Goal: Task Accomplishment & Management: Use online tool/utility

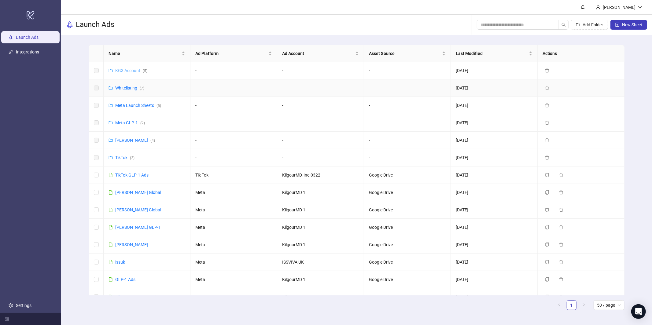
click at [129, 68] on link "KG3 Account ( 5 )" at bounding box center [131, 70] width 32 height 5
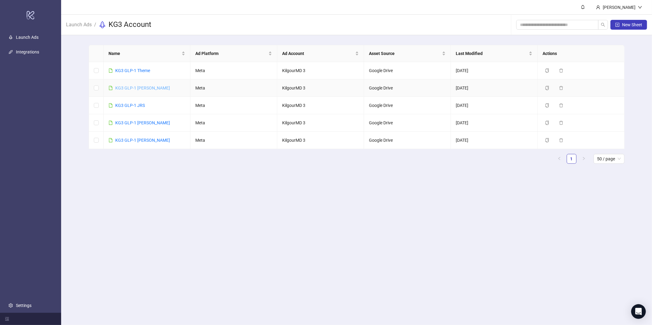
click at [141, 87] on link "KG3 GLP-1 [PERSON_NAME]" at bounding box center [142, 88] width 55 height 5
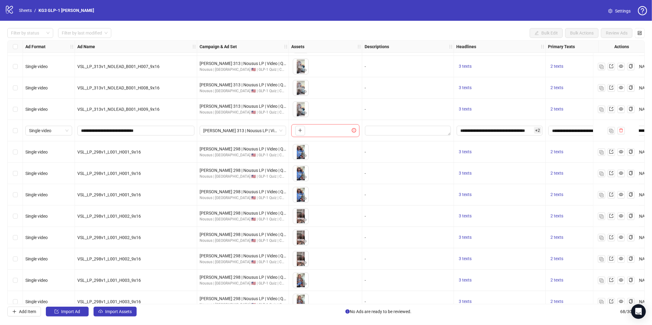
scroll to position [1206, 0]
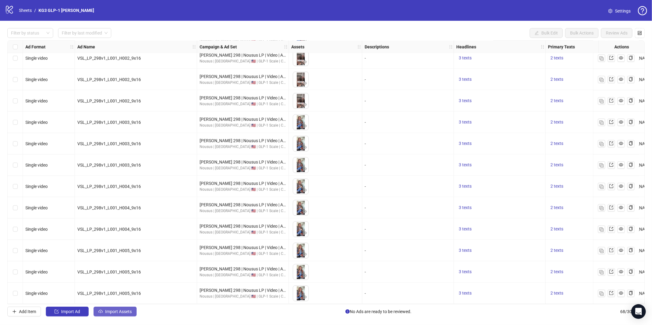
click at [123, 311] on span "Import Assets" at bounding box center [118, 311] width 27 height 5
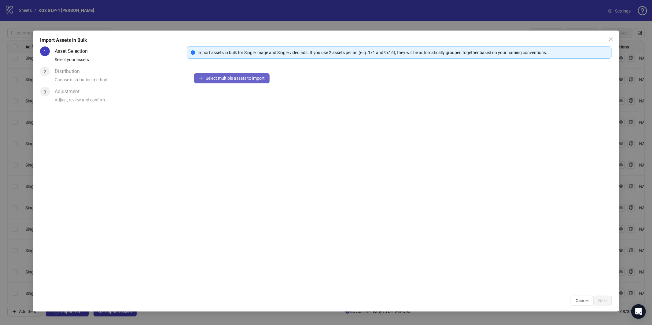
click at [254, 80] on span "Select multiple assets to import" at bounding box center [235, 78] width 59 height 5
click at [226, 85] on div "Select multiple assets to import" at bounding box center [399, 177] width 425 height 222
click at [240, 74] on button "Select multiple assets to import" at bounding box center [231, 78] width 75 height 10
click at [261, 80] on span "Select multiple assets to import" at bounding box center [235, 78] width 59 height 5
click at [244, 77] on span "Select multiple assets to import" at bounding box center [235, 78] width 59 height 5
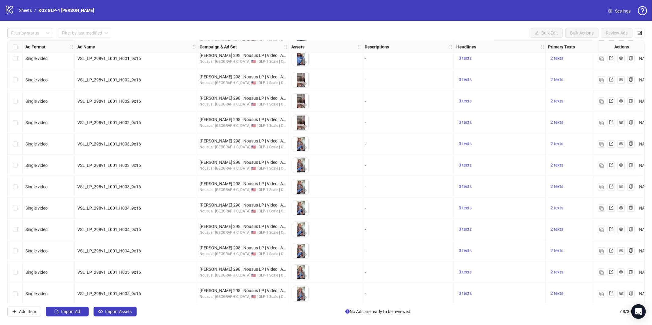
scroll to position [1206, 0]
click at [132, 314] on span "Import Assets" at bounding box center [118, 311] width 27 height 5
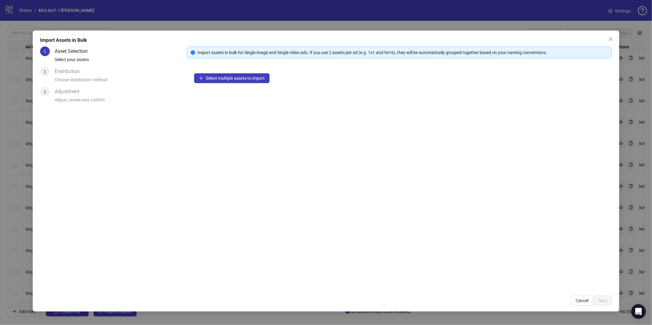
click at [243, 84] on div "Select multiple assets to import" at bounding box center [399, 177] width 425 height 222
click at [245, 78] on span "Select multiple assets to import" at bounding box center [235, 78] width 59 height 5
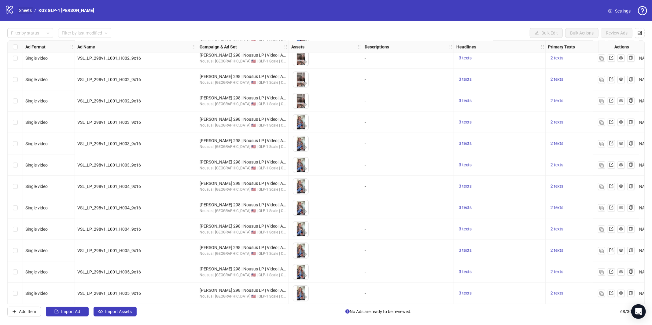
click at [26, 11] on link "Sheets" at bounding box center [25, 10] width 15 height 7
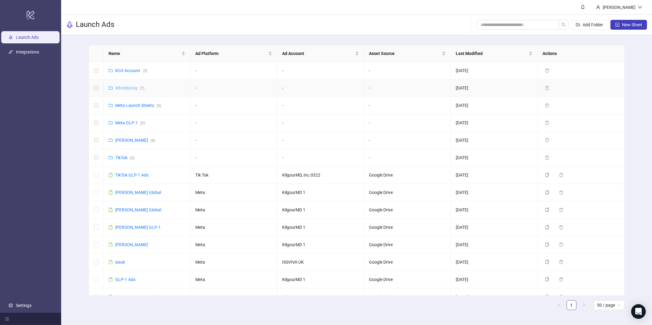
click at [129, 88] on link "Whitelisting ( 7 )" at bounding box center [129, 88] width 29 height 5
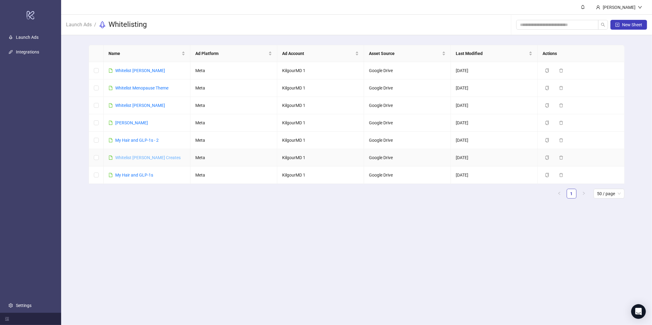
click at [141, 158] on link "Whitelist [PERSON_NAME] Creates" at bounding box center [147, 157] width 65 height 5
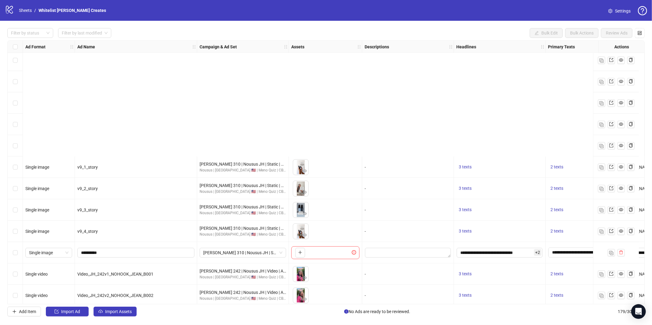
scroll to position [3483, 0]
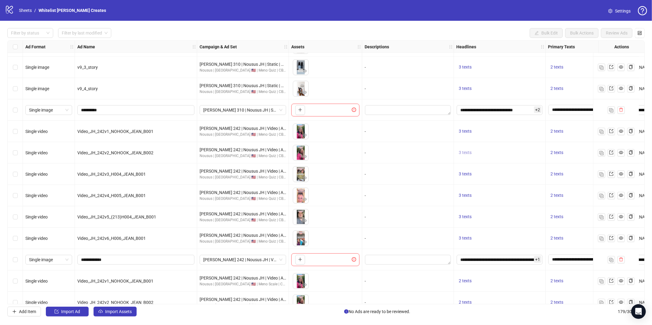
click at [466, 153] on span "3 texts" at bounding box center [465, 152] width 13 height 5
click at [557, 152] on button "button" at bounding box center [561, 148] width 10 height 10
click at [389, 157] on div "-" at bounding box center [408, 152] width 92 height 21
click at [603, 153] on img "button" at bounding box center [601, 153] width 4 height 4
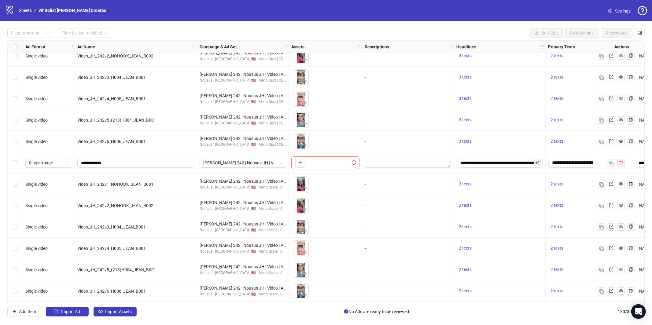
scroll to position [3601, 0]
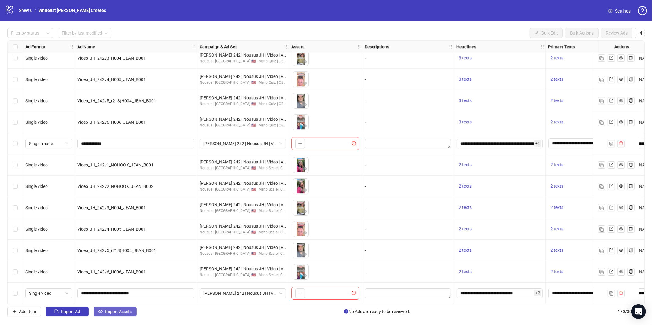
click at [121, 311] on span "Import Assets" at bounding box center [118, 311] width 27 height 5
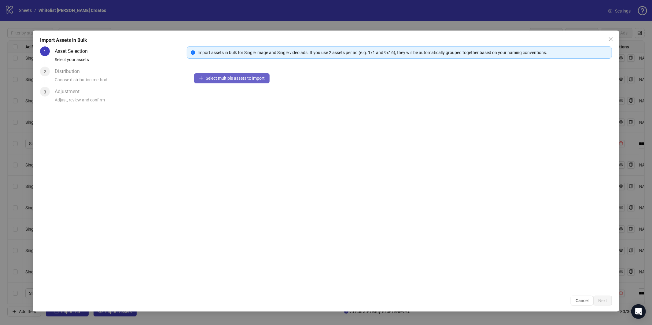
click at [252, 77] on span "Select multiple assets to import" at bounding box center [235, 78] width 59 height 5
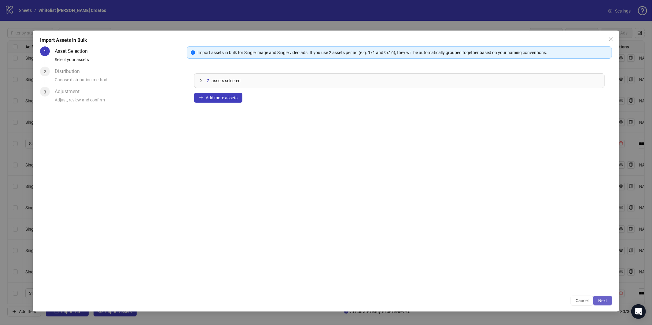
click at [597, 302] on button "Next" at bounding box center [602, 301] width 19 height 10
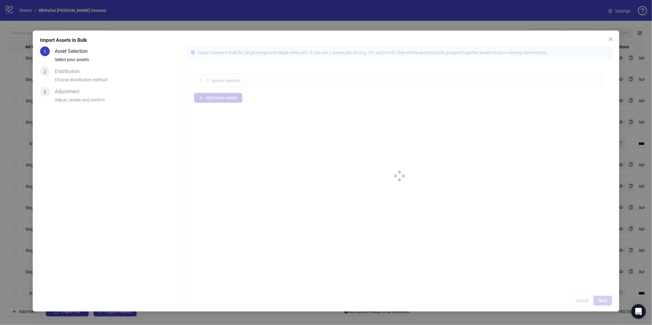
click at [598, 301] on div at bounding box center [399, 175] width 425 height 259
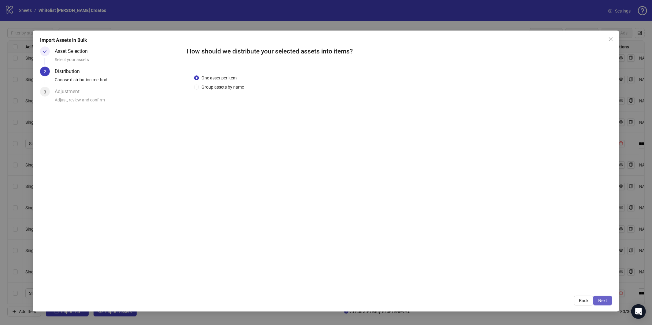
click at [604, 298] on button "Next" at bounding box center [602, 301] width 19 height 10
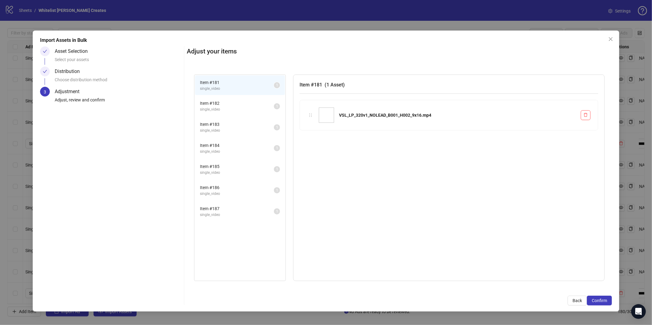
click at [604, 298] on span "Confirm" at bounding box center [599, 300] width 15 height 5
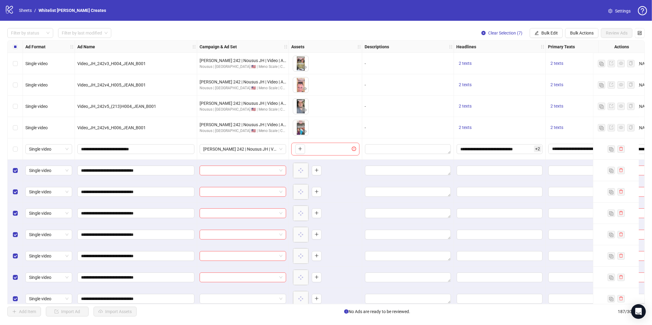
scroll to position [3751, 0]
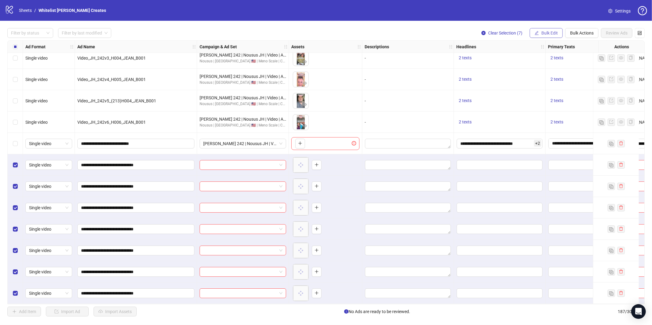
click at [538, 33] on button "Bulk Edit" at bounding box center [546, 33] width 33 height 10
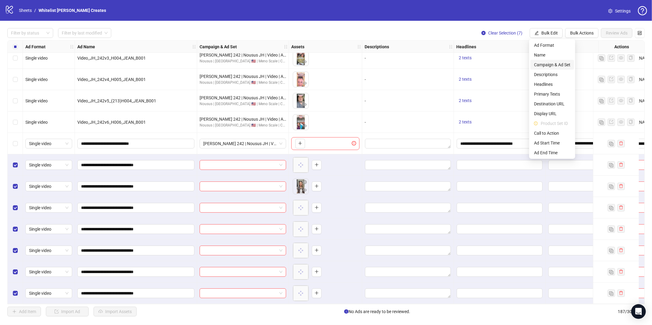
click at [546, 64] on span "Campaign & Ad Set" at bounding box center [552, 64] width 36 height 7
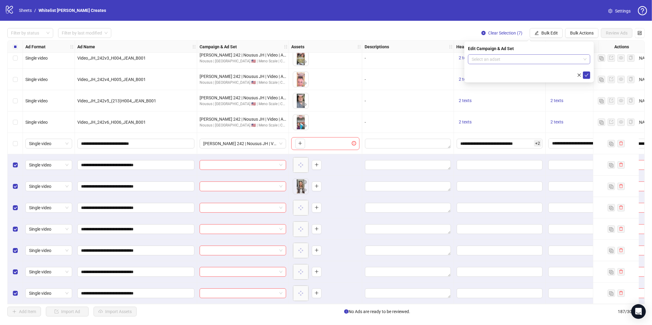
click at [494, 57] on input "search" at bounding box center [526, 59] width 109 height 9
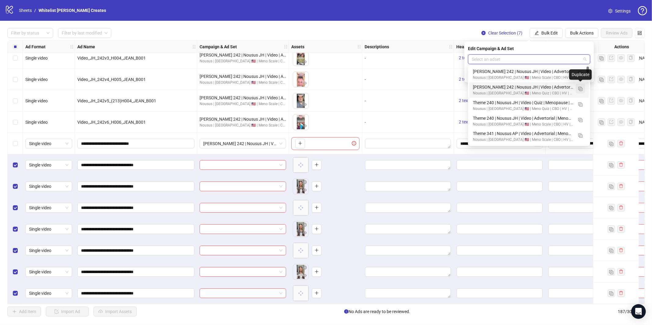
click at [578, 88] on img "button" at bounding box center [580, 89] width 4 height 4
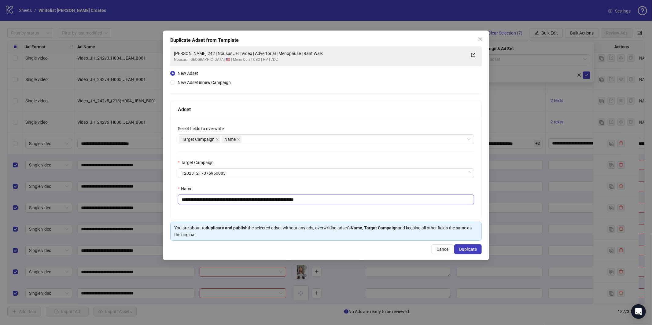
click at [317, 200] on input "**********" at bounding box center [326, 200] width 296 height 10
paste input "text"
type input "**********"
click at [475, 251] on span "Duplicate" at bounding box center [468, 249] width 18 height 5
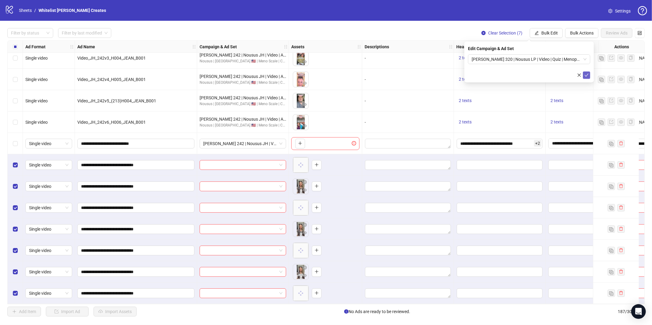
click at [586, 77] on span "submit" at bounding box center [586, 75] width 4 height 5
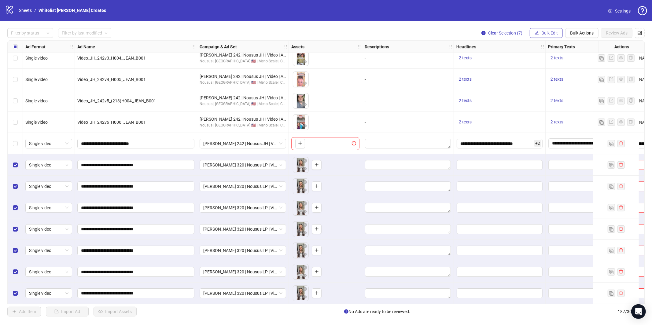
click at [539, 37] on button "Bulk Edit" at bounding box center [546, 33] width 33 height 10
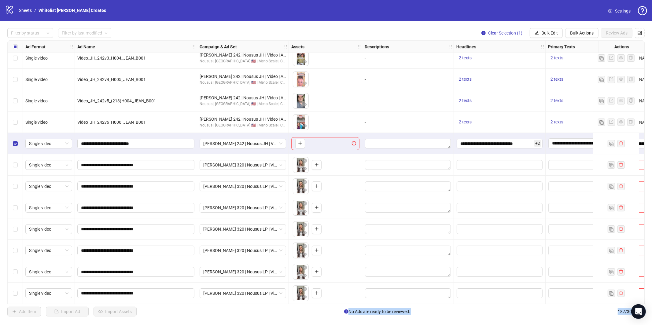
click at [16, 295] on div "Select row 187" at bounding box center [15, 293] width 15 height 21
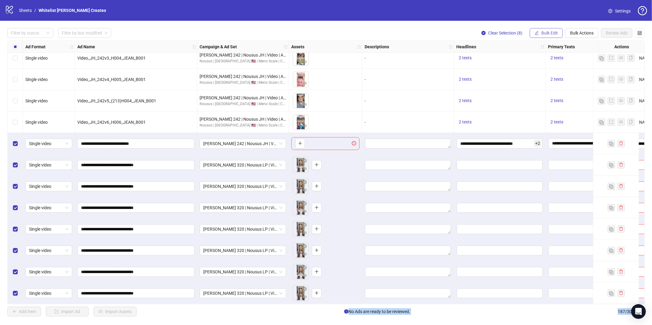
click at [535, 32] on icon "edit" at bounding box center [537, 33] width 4 height 4
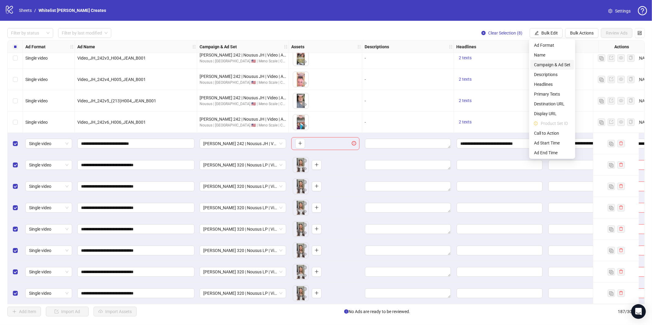
click at [550, 61] on li "Campaign & Ad Set" at bounding box center [552, 65] width 44 height 10
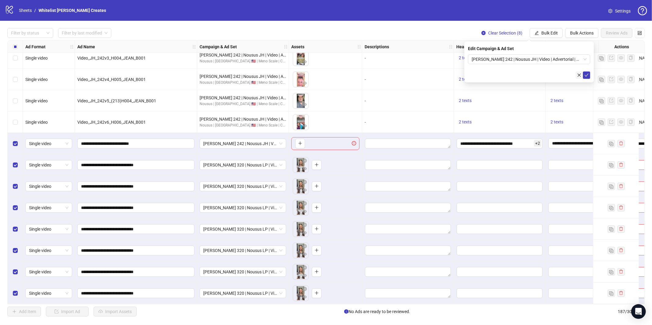
click at [577, 73] on icon "close" at bounding box center [579, 75] width 4 height 4
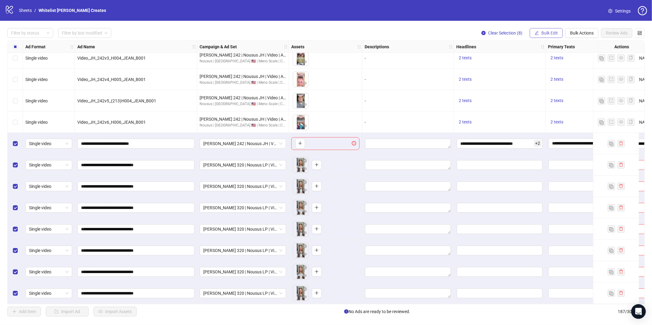
click at [559, 37] on button "Bulk Edit" at bounding box center [546, 33] width 33 height 10
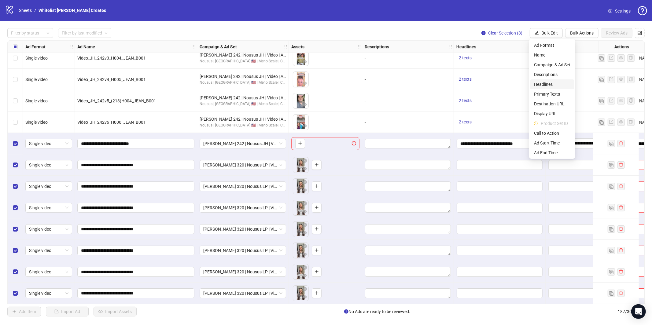
click at [558, 83] on span "Headlines" at bounding box center [552, 84] width 36 height 7
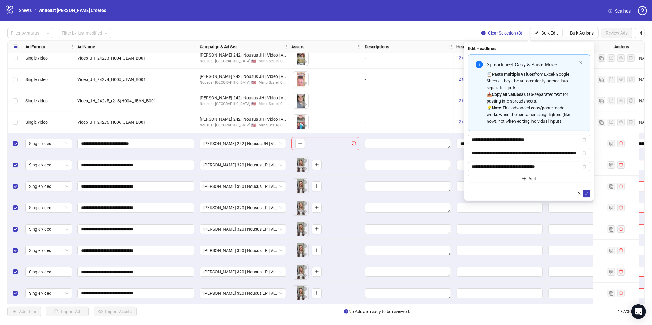
drag, startPoint x: 590, startPoint y: 193, endPoint x: 590, endPoint y: 184, distance: 9.5
click at [589, 193] on button "submit" at bounding box center [586, 193] width 7 height 7
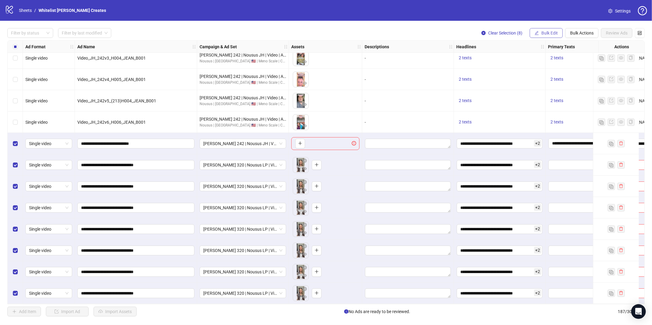
click at [545, 34] on span "Bulk Edit" at bounding box center [549, 33] width 17 height 5
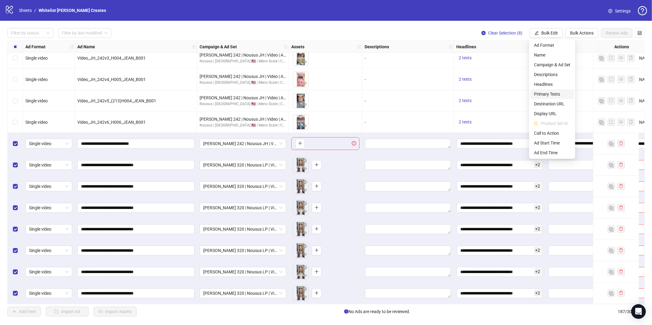
click at [549, 93] on span "Primary Texts" at bounding box center [552, 94] width 36 height 7
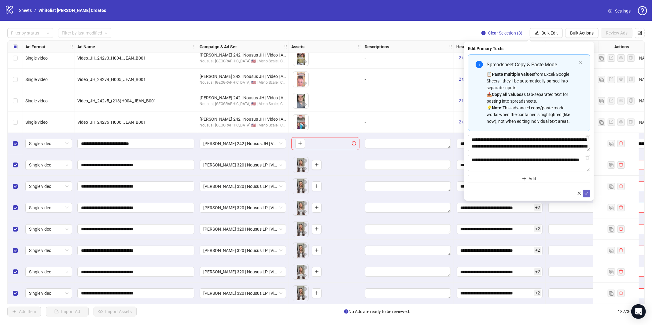
click at [585, 193] on icon "check" at bounding box center [586, 193] width 4 height 4
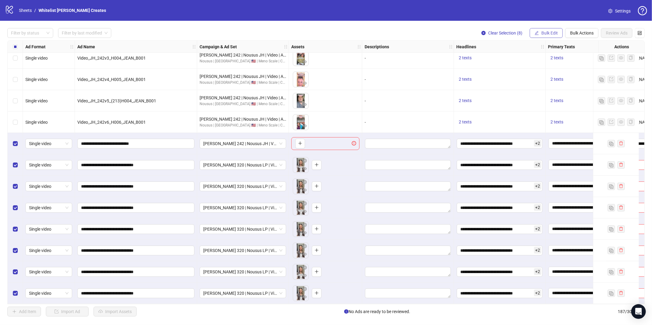
click at [545, 33] on span "Bulk Edit" at bounding box center [549, 33] width 17 height 5
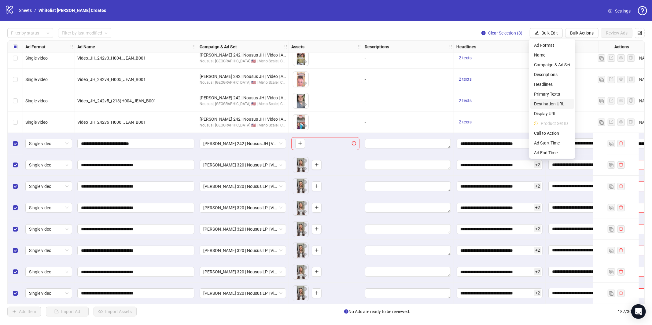
click at [555, 103] on span "Destination URL" at bounding box center [552, 104] width 36 height 7
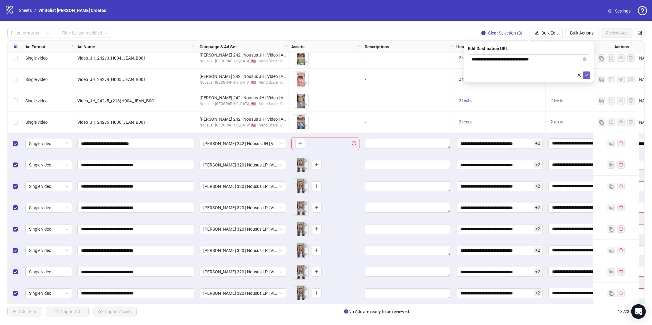
click at [589, 75] on button "submit" at bounding box center [586, 75] width 7 height 7
click at [546, 34] on span "Bulk Edit" at bounding box center [549, 33] width 17 height 5
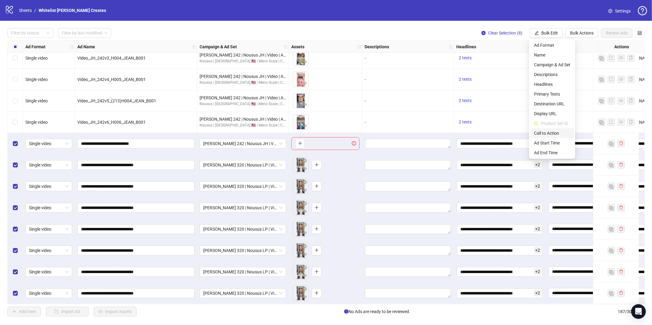
click at [553, 130] on span "Call to Action" at bounding box center [552, 133] width 36 height 7
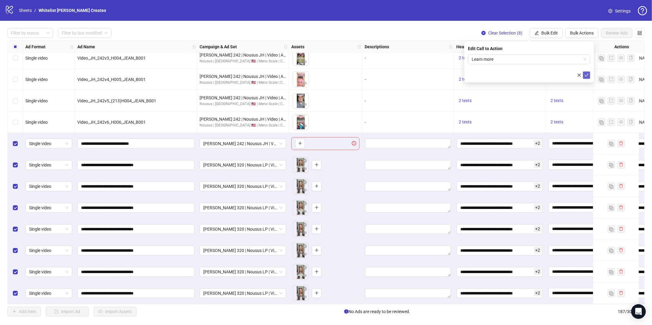
click at [585, 74] on icon "check" at bounding box center [586, 75] width 4 height 4
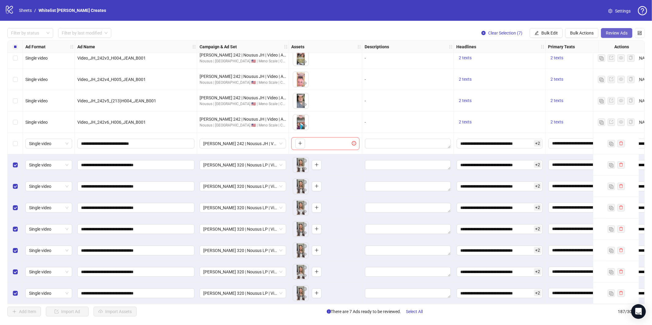
click at [622, 32] on span "Review Ads" at bounding box center [617, 33] width 22 height 5
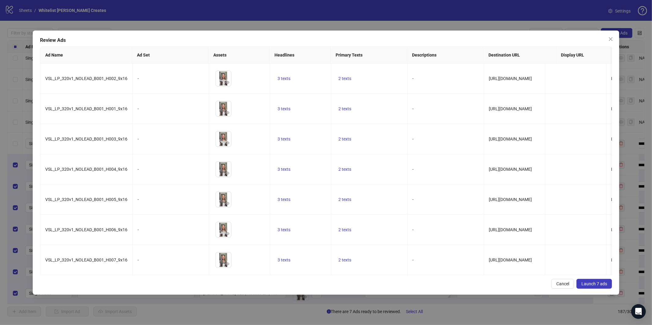
click at [598, 284] on span "Launch 7 ads" at bounding box center [594, 283] width 26 height 5
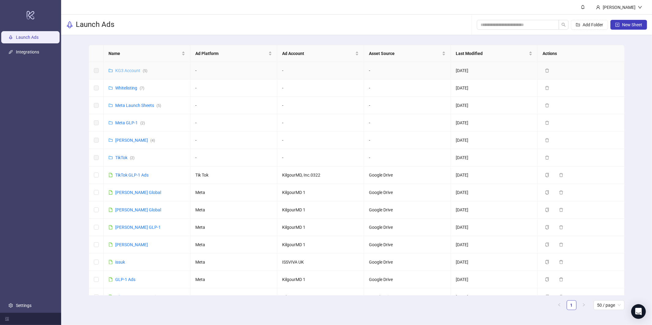
click at [128, 70] on link "KG3 Account ( 5 )" at bounding box center [131, 70] width 32 height 5
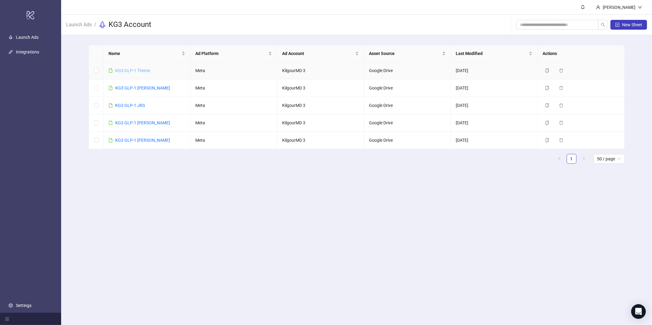
click at [135, 70] on link "KG3 GLP-1 Theme" at bounding box center [132, 70] width 35 height 5
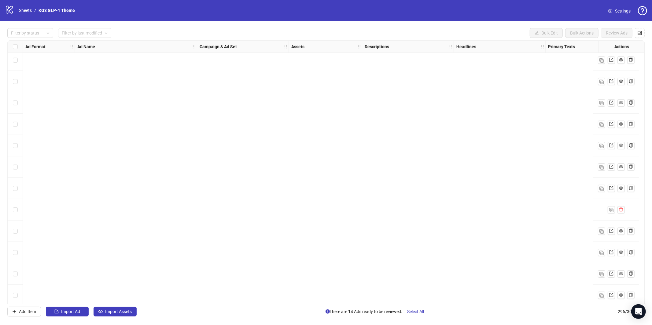
scroll to position [6083, 0]
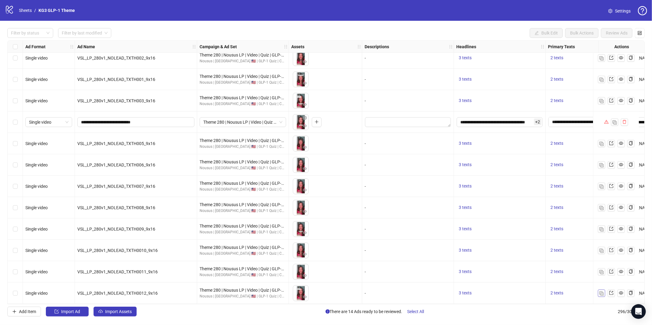
click at [602, 292] on img "button" at bounding box center [601, 294] width 4 height 4
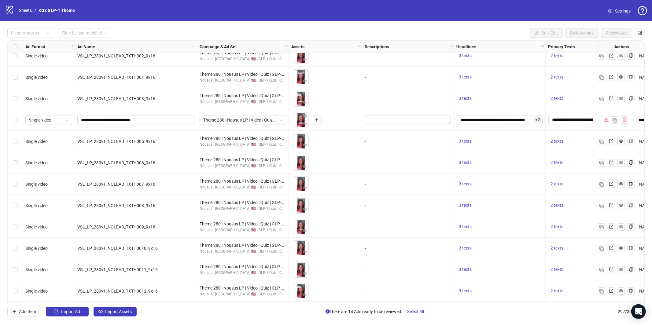
scroll to position [6104, 0]
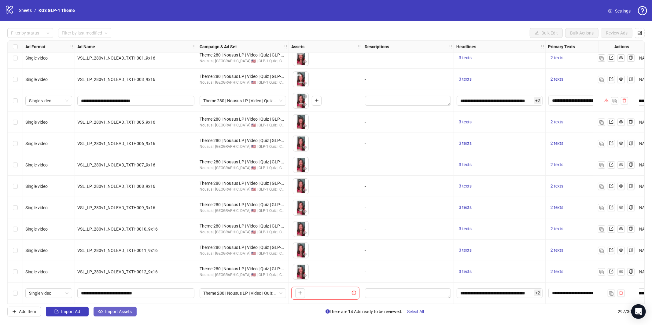
click at [103, 313] on icon "cloud-upload" at bounding box center [100, 312] width 4 height 4
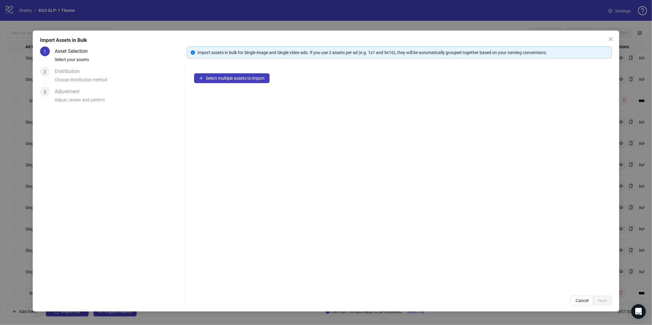
click at [239, 84] on div "Select multiple assets to import" at bounding box center [399, 177] width 425 height 222
click at [241, 78] on span "Select multiple assets to import" at bounding box center [235, 78] width 59 height 5
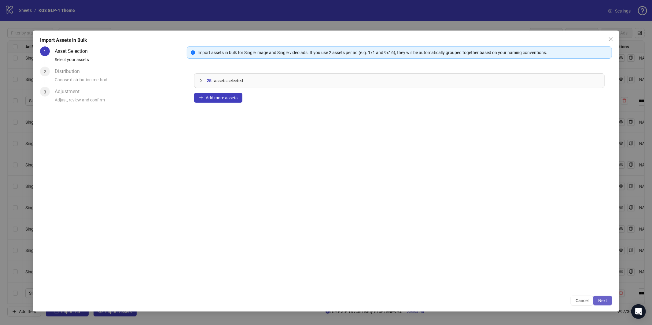
click at [596, 300] on button "Next" at bounding box center [602, 301] width 19 height 10
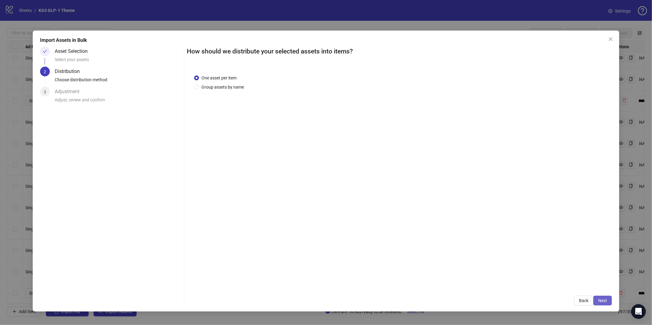
click at [606, 300] on span "Next" at bounding box center [602, 300] width 9 height 5
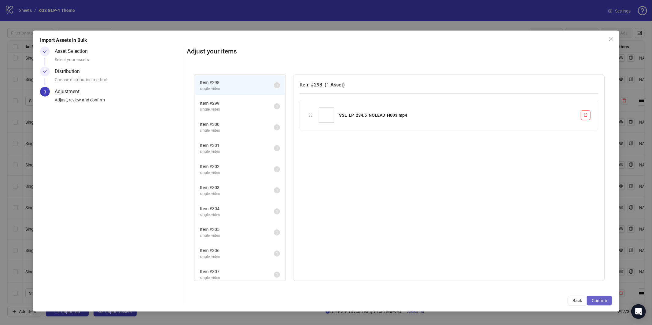
click at [603, 303] on button "Confirm" at bounding box center [599, 301] width 25 height 10
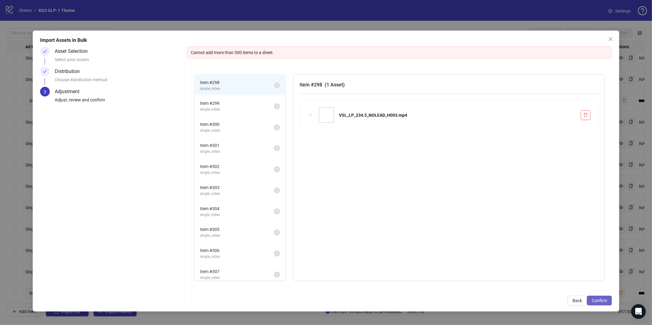
click at [600, 302] on span "Confirm" at bounding box center [599, 300] width 15 height 5
click at [137, 22] on div "Import Assets in Bulk Asset Selection Select your assets Distribution Choose di…" at bounding box center [326, 162] width 652 height 325
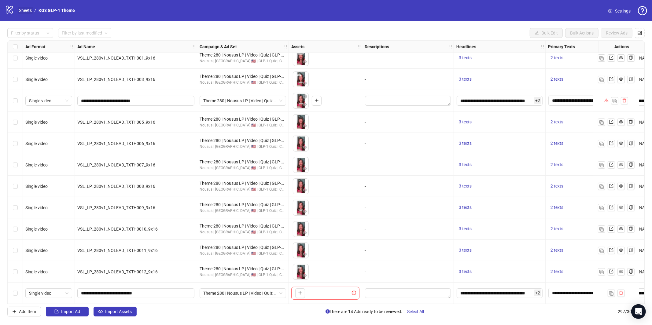
click at [31, 8] on link "Sheets" at bounding box center [25, 10] width 15 height 7
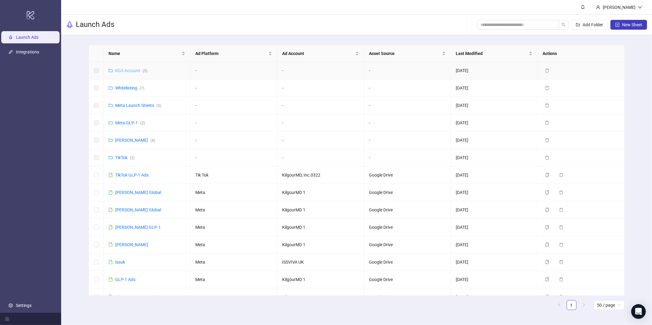
click at [131, 69] on link "KG3 Account ( 5 )" at bounding box center [131, 70] width 32 height 5
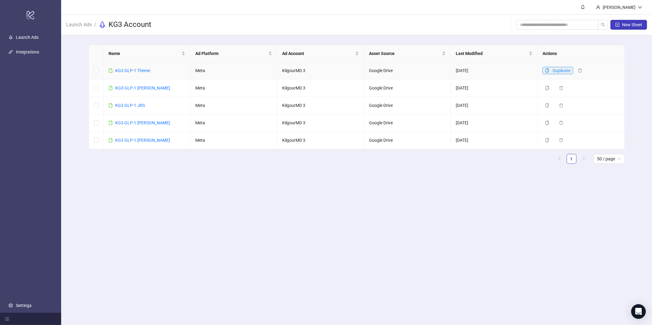
click at [544, 69] on button "Duplicate" at bounding box center [557, 70] width 31 height 7
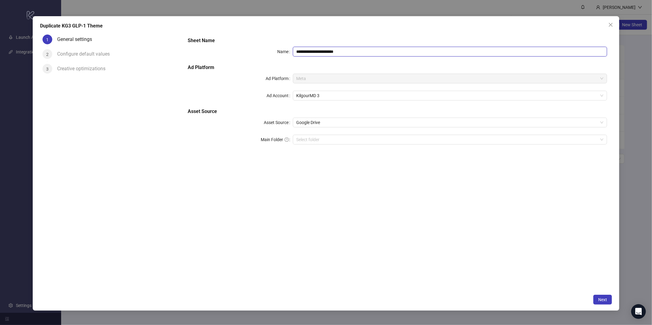
click at [395, 53] on input "**********" at bounding box center [450, 52] width 314 height 10
click at [393, 50] on input "**********" at bounding box center [450, 52] width 314 height 10
click at [337, 187] on div "**********" at bounding box center [397, 161] width 429 height 259
click at [86, 56] on div "Configure default values" at bounding box center [85, 54] width 57 height 10
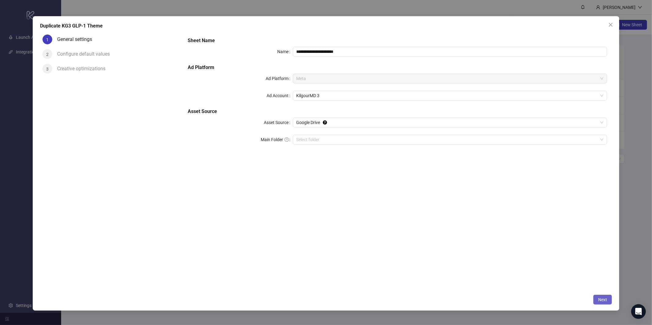
click at [599, 298] on span "Next" at bounding box center [602, 299] width 9 height 5
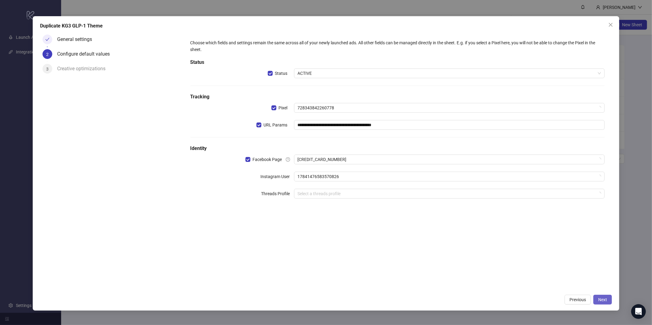
click at [600, 298] on span "Next" at bounding box center [602, 299] width 9 height 5
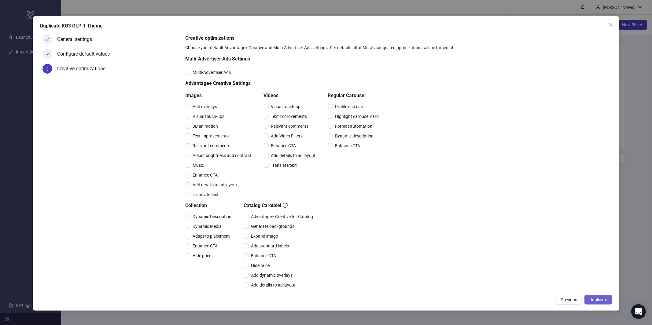
click at [603, 300] on span "Duplicate" at bounding box center [598, 299] width 18 height 5
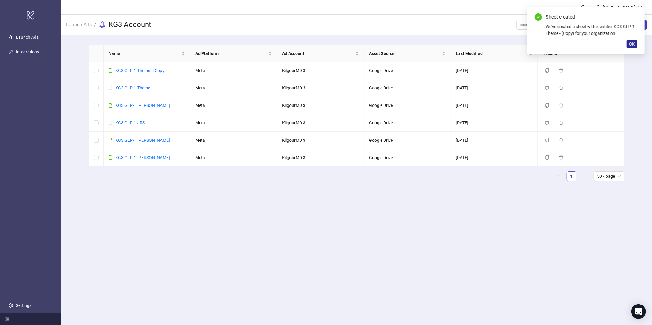
click at [630, 44] on span "OK" at bounding box center [632, 44] width 6 height 5
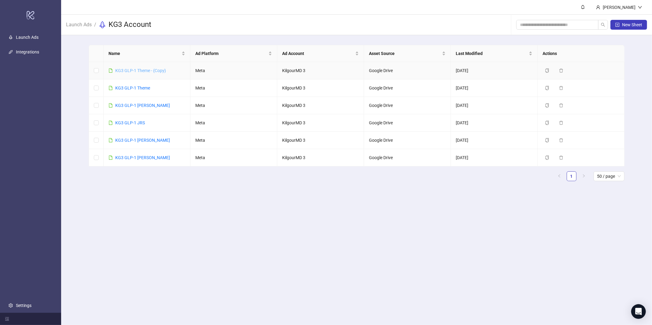
click at [154, 71] on link "KG3 GLP-1 Theme - {Copy}" at bounding box center [140, 70] width 51 height 5
click at [154, 69] on link "KG3 GLP-1 Theme - {Copy}" at bounding box center [140, 70] width 51 height 5
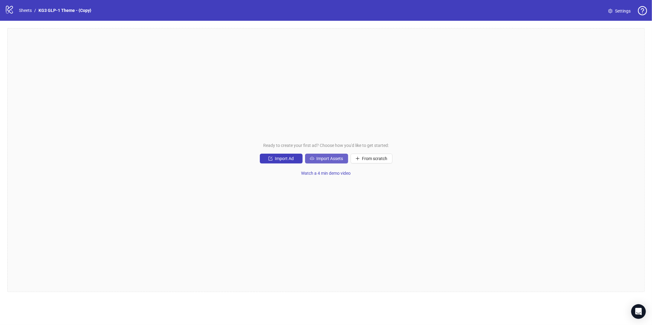
click at [335, 157] on span "Import Assets" at bounding box center [330, 158] width 27 height 5
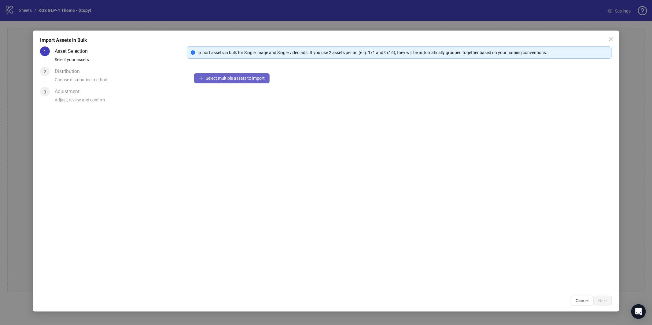
click at [265, 80] on span "Select multiple assets to import" at bounding box center [235, 78] width 59 height 5
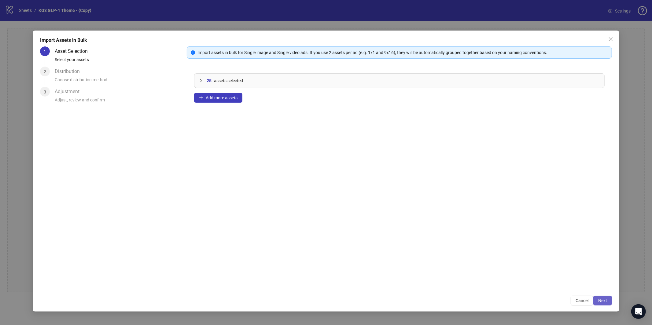
click at [604, 300] on span "Next" at bounding box center [602, 300] width 9 height 5
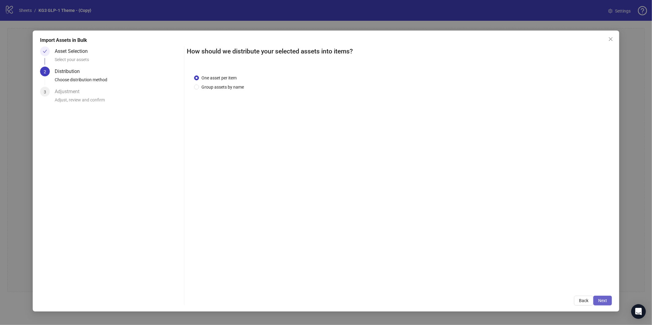
click at [605, 299] on span "Next" at bounding box center [602, 300] width 9 height 5
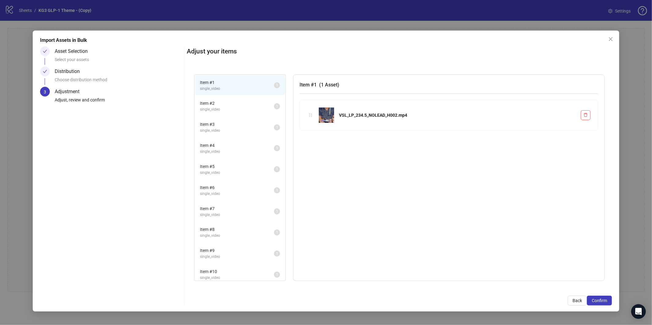
click at [605, 299] on span "Confirm" at bounding box center [599, 300] width 15 height 5
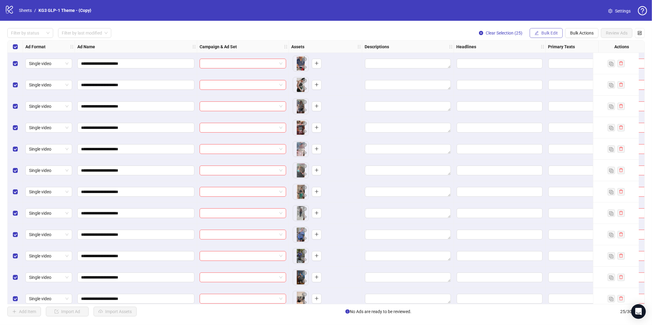
click at [538, 31] on icon "edit" at bounding box center [536, 33] width 4 height 4
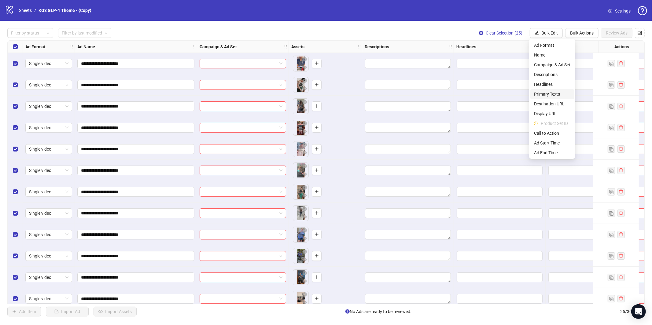
click at [549, 92] on span "Primary Texts" at bounding box center [552, 94] width 36 height 7
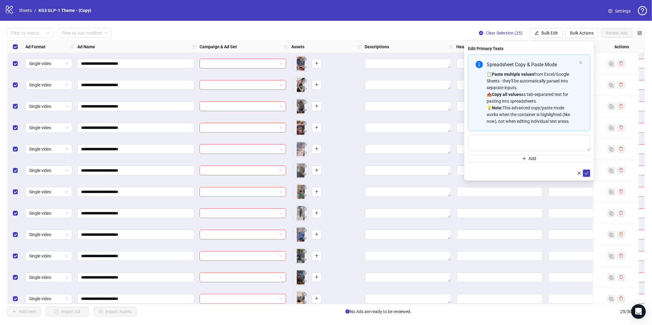
drag, startPoint x: 549, startPoint y: 96, endPoint x: 559, endPoint y: 108, distance: 15.9
click at [549, 97] on div "📋 Paste multiple values from Excel/Google Sheets - they'll be automatically par…" at bounding box center [531, 98] width 90 height 54
type textarea "**********"
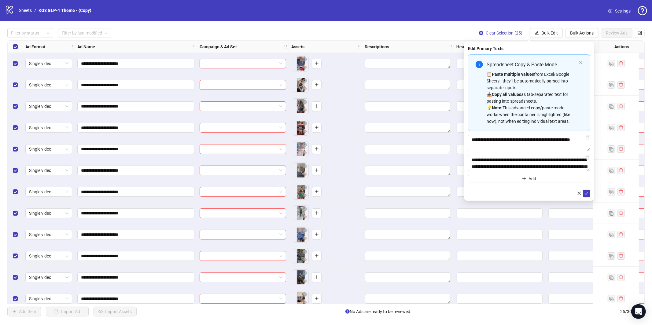
drag, startPoint x: 587, startPoint y: 193, endPoint x: 586, endPoint y: 188, distance: 5.3
click at [587, 193] on icon "check" at bounding box center [587, 193] width 4 height 3
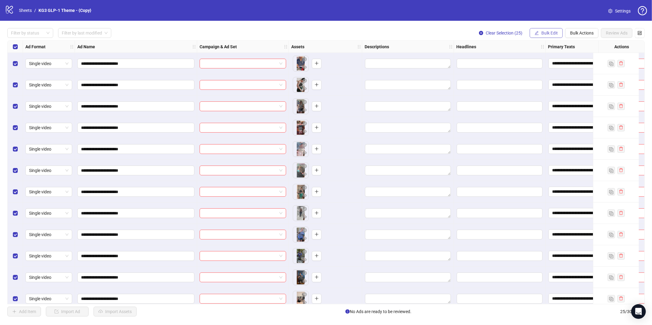
click at [538, 29] on button "Bulk Edit" at bounding box center [546, 33] width 33 height 10
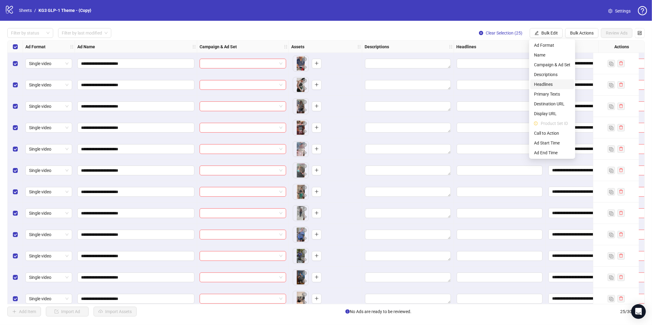
click at [554, 84] on span "Headlines" at bounding box center [552, 84] width 36 height 7
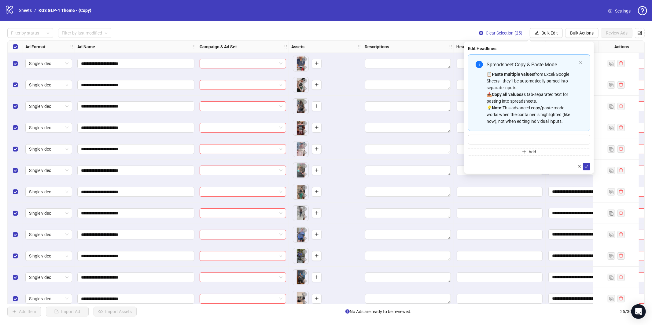
click at [575, 124] on div "📋 Paste multiple values from Excel/Google Sheets - they'll be automatically par…" at bounding box center [531, 98] width 90 height 54
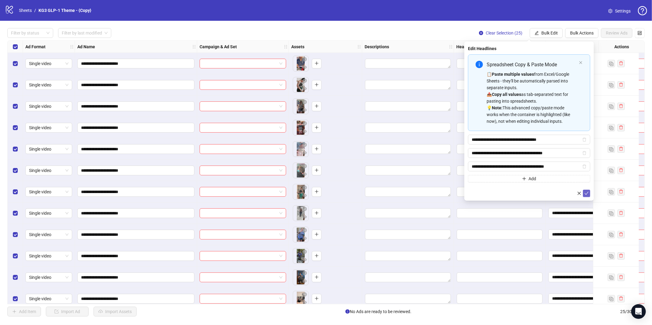
click at [586, 193] on icon "check" at bounding box center [586, 193] width 4 height 4
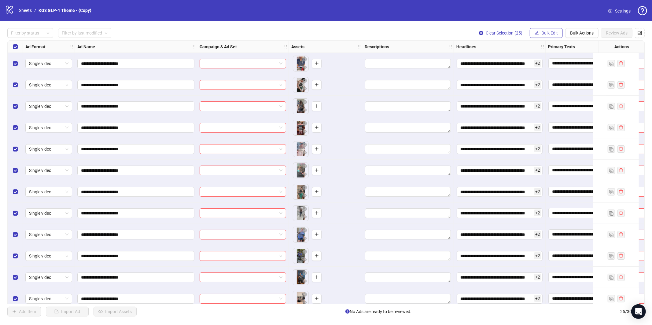
drag, startPoint x: 552, startPoint y: 24, endPoint x: 551, endPoint y: 29, distance: 5.6
click at [552, 26] on div "**********" at bounding box center [326, 172] width 652 height 303
click at [551, 31] on span "Bulk Edit" at bounding box center [549, 33] width 17 height 5
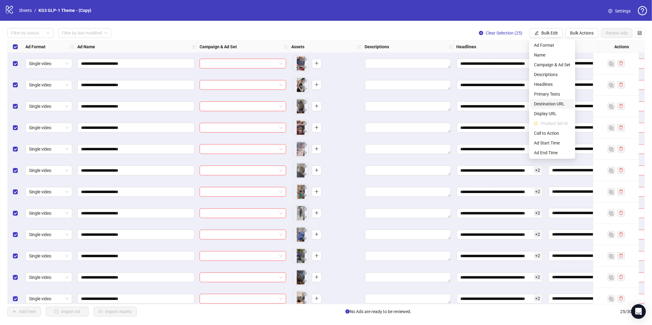
click at [545, 104] on span "Destination URL" at bounding box center [552, 104] width 36 height 7
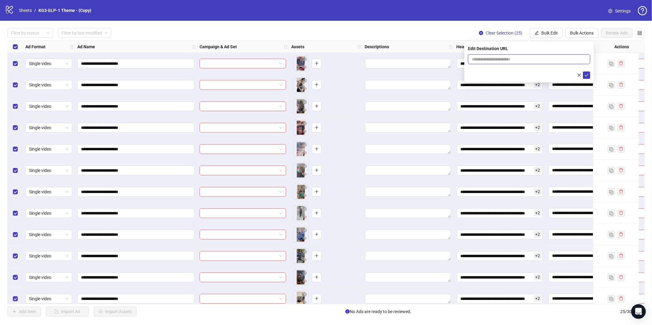
click at [545, 58] on input "text" at bounding box center [527, 59] width 110 height 7
paste input "**********"
type input "**********"
click at [585, 77] on span "submit" at bounding box center [586, 75] width 4 height 5
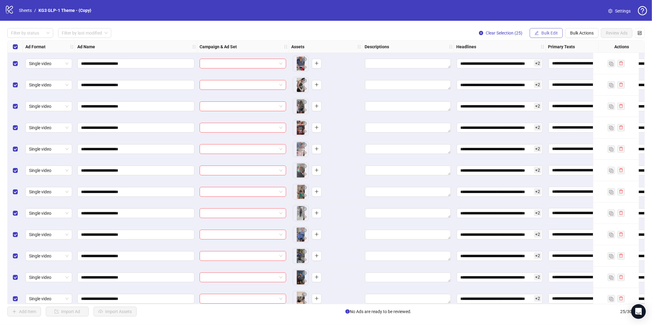
click at [550, 34] on span "Bulk Edit" at bounding box center [549, 33] width 17 height 5
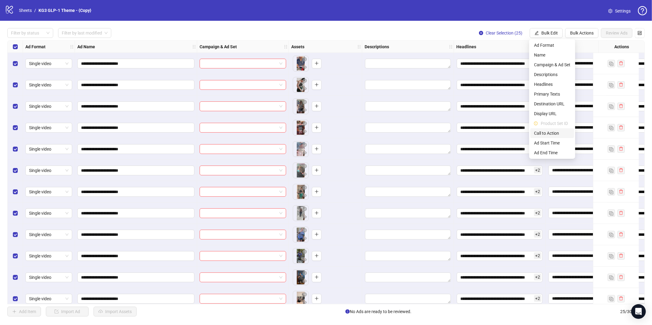
click at [552, 132] on span "Call to Action" at bounding box center [552, 133] width 36 height 7
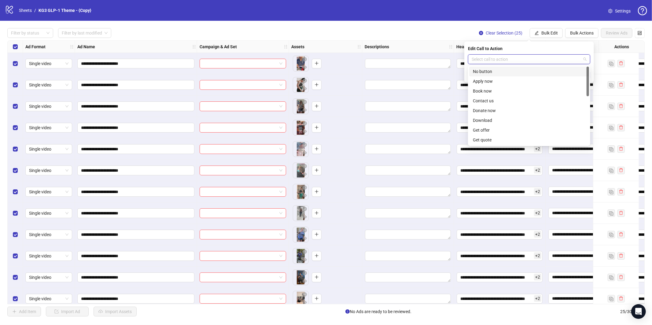
click at [518, 59] on input "search" at bounding box center [526, 59] width 109 height 9
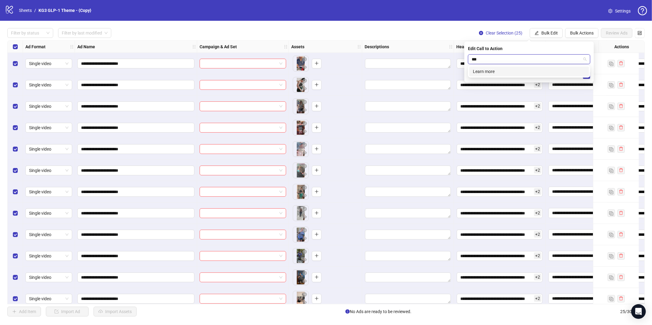
type input "****"
click at [521, 71] on div "Learn more" at bounding box center [529, 71] width 112 height 7
click at [586, 76] on icon "check" at bounding box center [586, 75] width 4 height 4
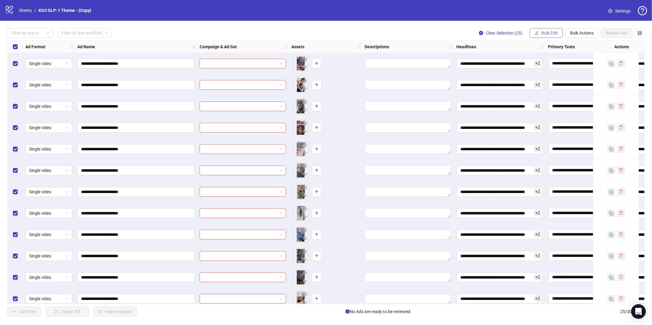
drag, startPoint x: 541, startPoint y: 29, endPoint x: 544, endPoint y: 32, distance: 3.9
click at [541, 30] on button "Bulk Edit" at bounding box center [546, 33] width 33 height 10
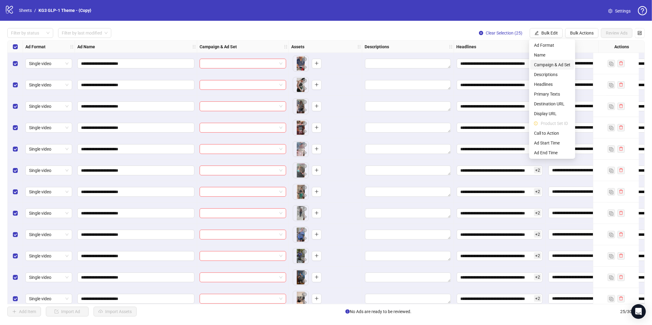
click at [553, 66] on span "Campaign & Ad Set" at bounding box center [552, 64] width 36 height 7
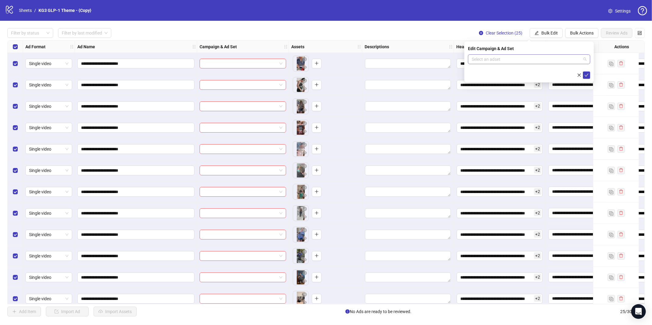
click at [541, 61] on input "search" at bounding box center [526, 59] width 109 height 9
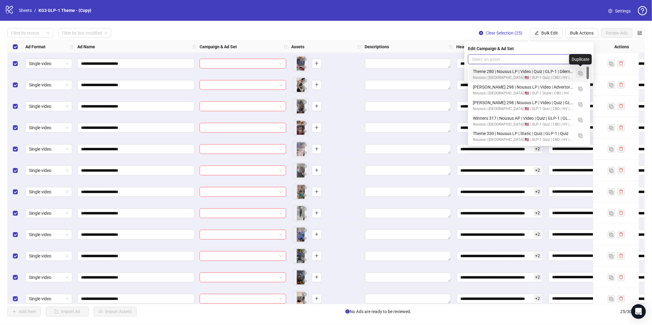
click at [580, 72] on img "button" at bounding box center [580, 73] width 4 height 4
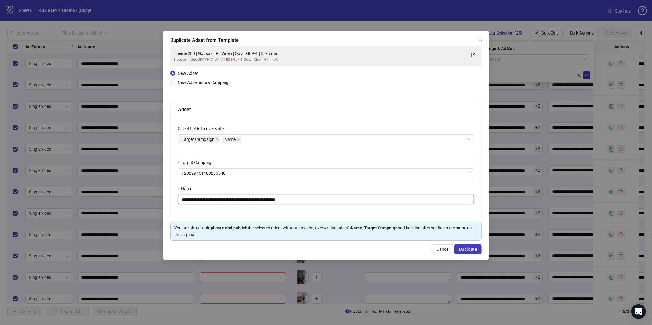
click at [361, 204] on input "**********" at bounding box center [326, 200] width 296 height 10
paste input "**********"
type input "**********"
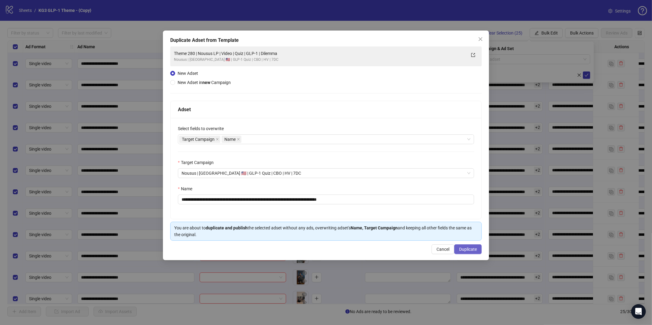
click at [458, 250] on button "Duplicate" at bounding box center [468, 249] width 28 height 10
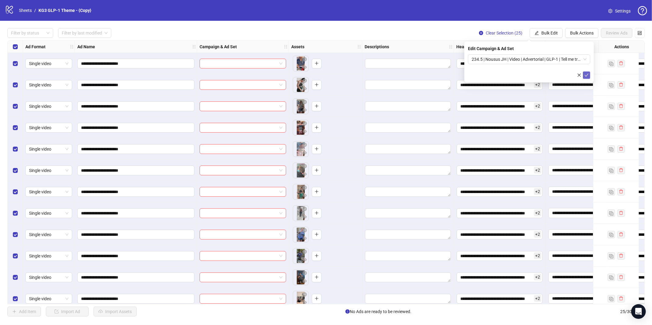
click at [588, 77] on button "submit" at bounding box center [586, 75] width 7 height 7
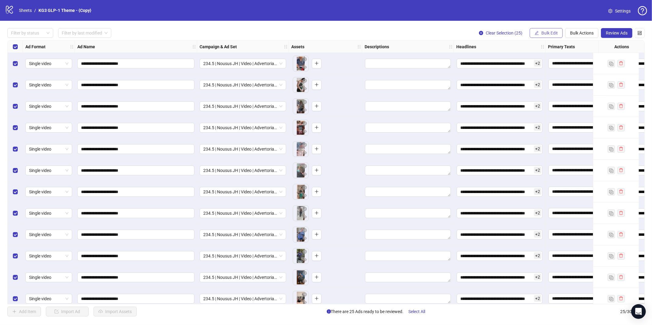
drag, startPoint x: 556, startPoint y: 29, endPoint x: 555, endPoint y: 39, distance: 10.2
click at [556, 29] on button "Bulk Edit" at bounding box center [546, 33] width 33 height 10
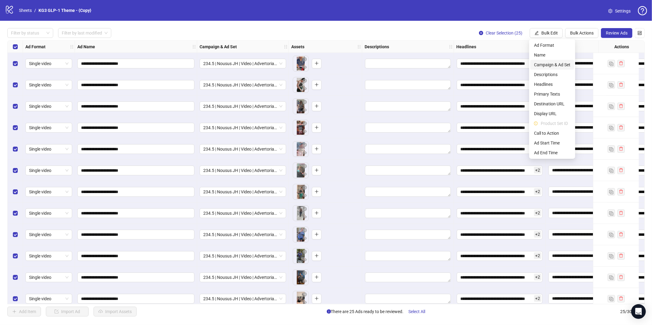
click at [545, 65] on span "Campaign & Ad Set" at bounding box center [552, 64] width 36 height 7
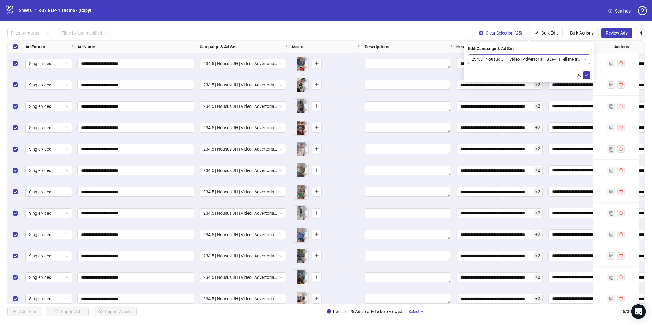
click at [533, 58] on span "234.5 | Nousus JH | Video | Advertorial | GLP-1 | Tell me trend | Timothy Hooks…" at bounding box center [529, 59] width 115 height 9
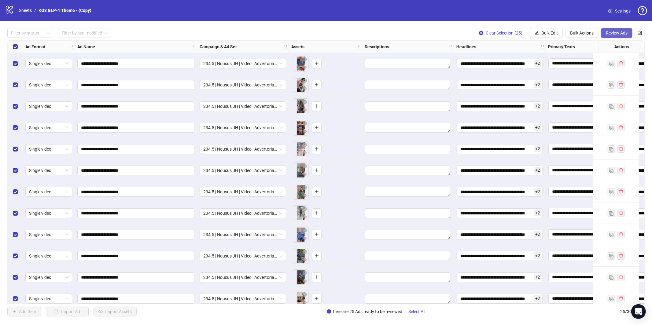
click at [606, 33] on span "Review Ads" at bounding box center [617, 33] width 22 height 5
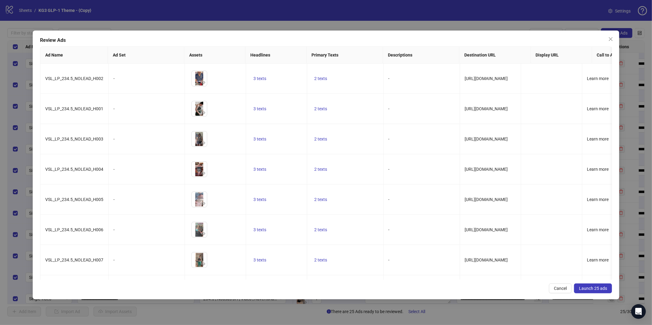
click at [602, 287] on span "Launch 25 ads" at bounding box center [593, 288] width 28 height 5
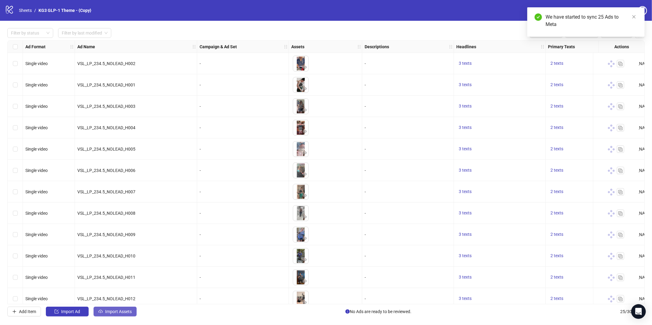
click at [102, 315] on button "Import Assets" at bounding box center [115, 312] width 43 height 10
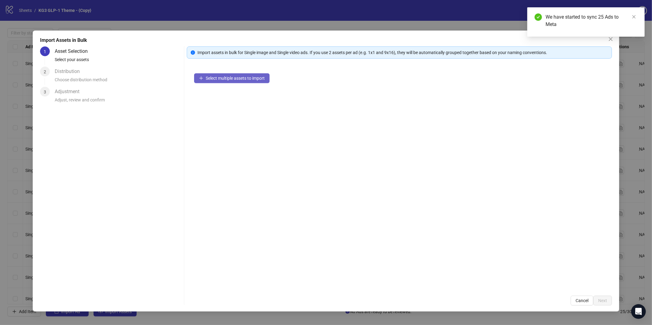
click at [247, 81] on button "Select multiple assets to import" at bounding box center [231, 78] width 75 height 10
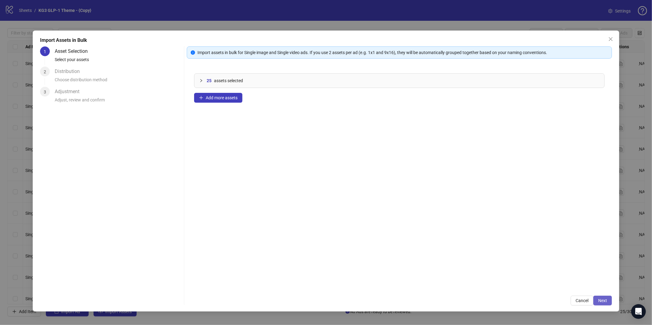
click at [604, 297] on button "Next" at bounding box center [602, 301] width 19 height 10
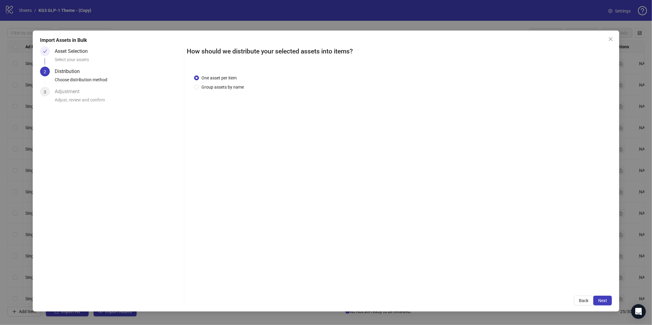
click at [603, 297] on button "Next" at bounding box center [602, 301] width 19 height 10
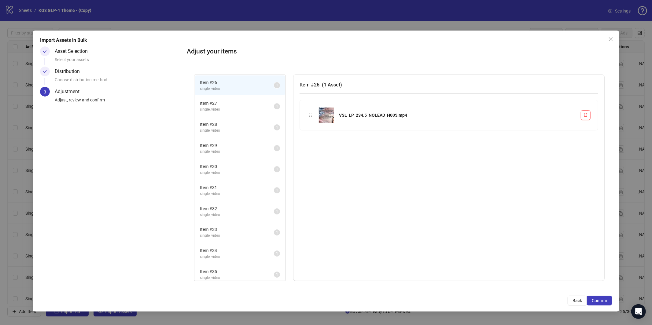
click at [603, 297] on button "Confirm" at bounding box center [599, 301] width 25 height 10
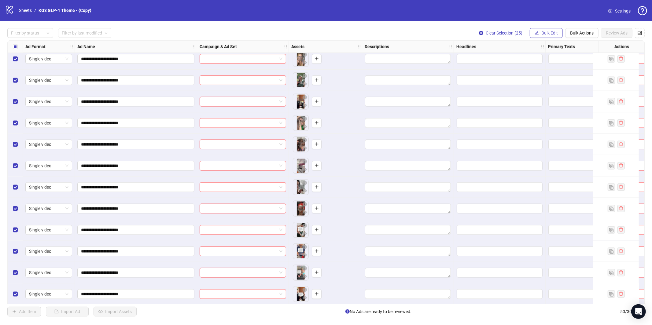
scroll to position [820, 0]
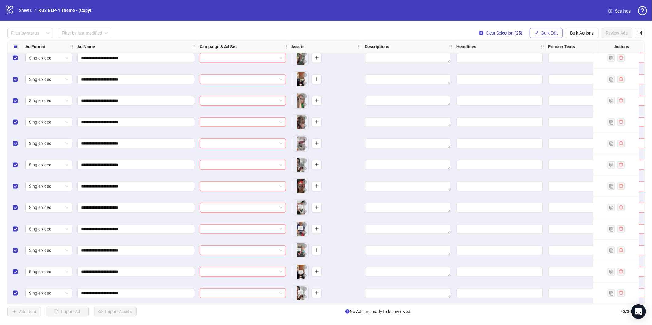
click at [552, 35] on span "Bulk Edit" at bounding box center [549, 33] width 17 height 5
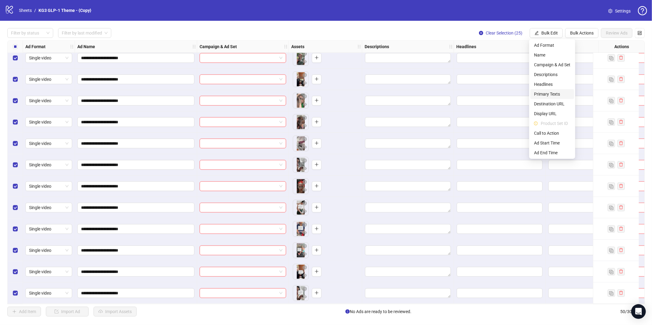
click at [545, 92] on span "Primary Texts" at bounding box center [552, 94] width 36 height 7
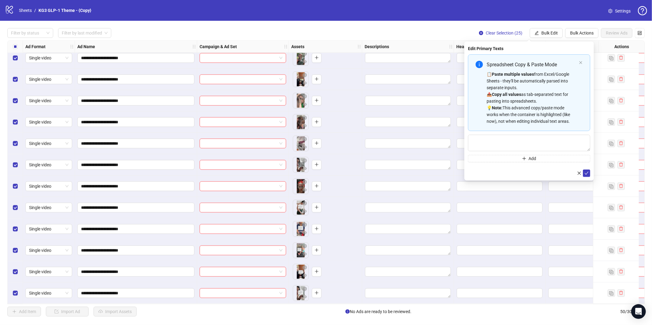
click at [541, 81] on div "📋 Paste multiple values from Excel/Google Sheets - they'll be automatically par…" at bounding box center [531, 98] width 90 height 54
type textarea "**********"
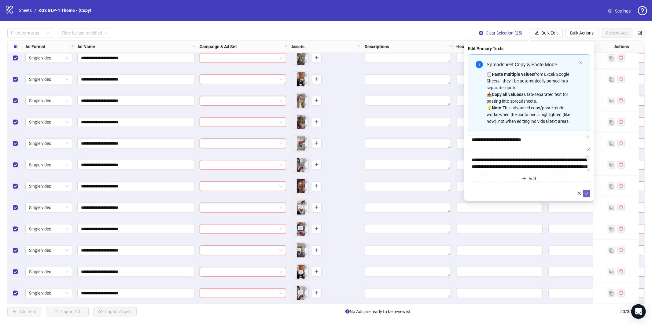
click at [584, 194] on icon "check" at bounding box center [586, 193] width 4 height 4
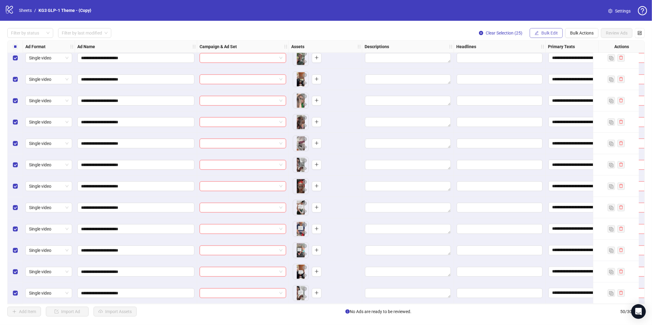
click at [548, 36] on button "Bulk Edit" at bounding box center [546, 33] width 33 height 10
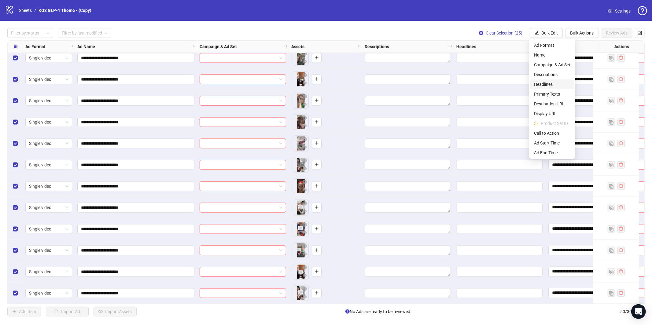
click at [548, 86] on span "Headlines" at bounding box center [552, 84] width 36 height 7
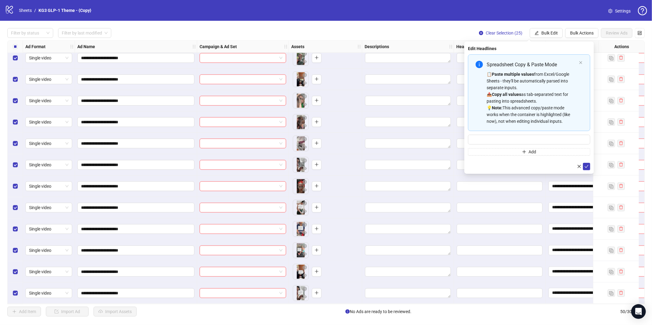
drag, startPoint x: 549, startPoint y: 85, endPoint x: 550, endPoint y: 105, distance: 19.9
click at [548, 86] on div "📋 Paste multiple values from Excel/Google Sheets - they'll be automatically par…" at bounding box center [531, 98] width 90 height 54
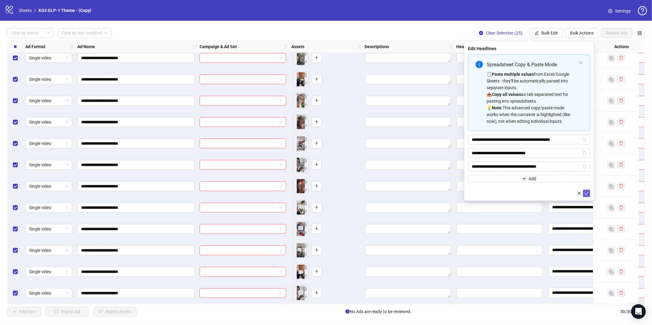
click at [586, 192] on icon "check" at bounding box center [586, 193] width 4 height 4
click at [548, 33] on span "Bulk Edit" at bounding box center [549, 33] width 17 height 5
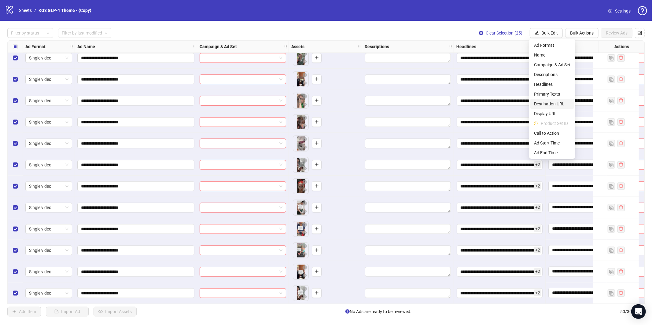
click at [548, 101] on span "Destination URL" at bounding box center [552, 104] width 36 height 7
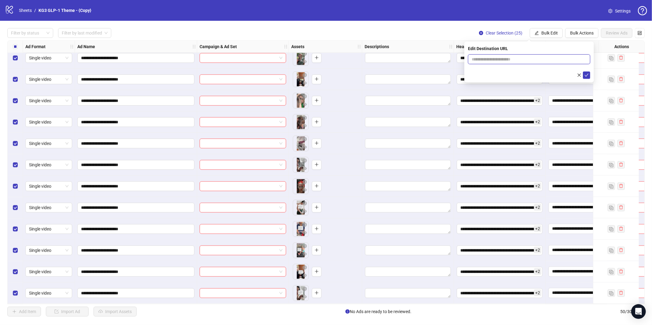
click at [495, 61] on input "text" at bounding box center [527, 59] width 110 height 7
paste input "**********"
type input "**********"
click at [587, 75] on icon "check" at bounding box center [586, 75] width 4 height 4
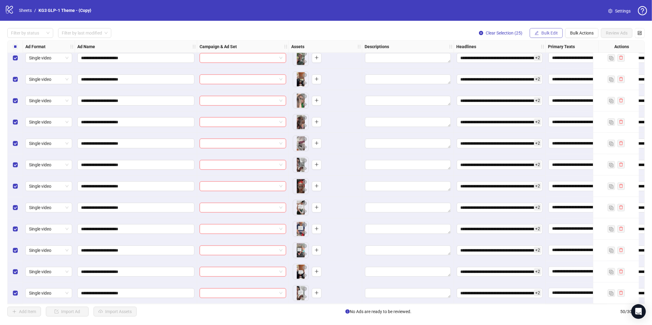
click at [552, 34] on span "Bulk Edit" at bounding box center [549, 33] width 17 height 5
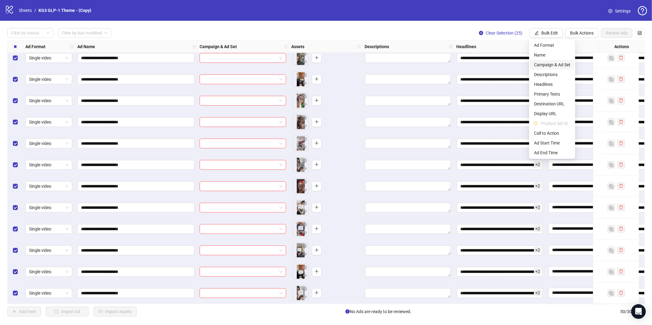
click at [554, 64] on span "Campaign & Ad Set" at bounding box center [552, 64] width 36 height 7
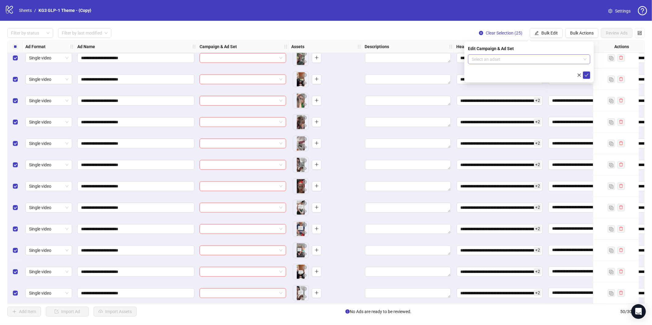
click at [521, 56] on input "search" at bounding box center [526, 59] width 109 height 9
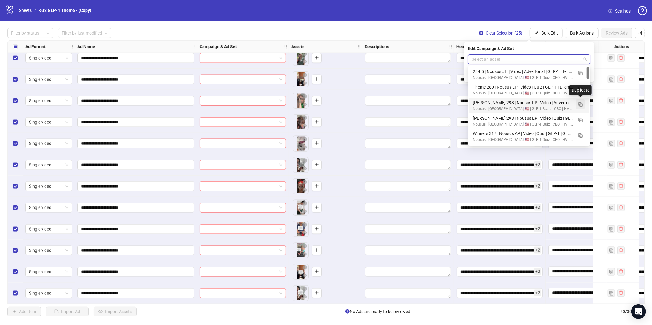
click at [582, 104] on img "button" at bounding box center [580, 104] width 4 height 4
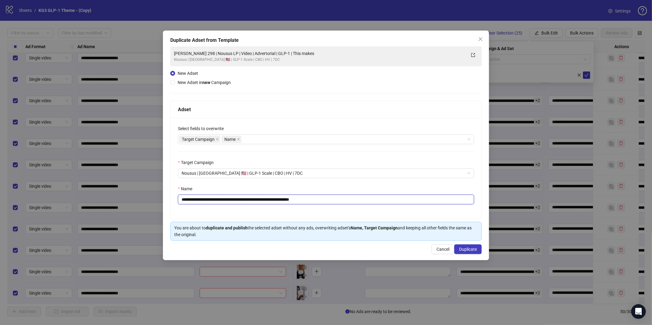
click at [348, 197] on input "**********" at bounding box center [326, 200] width 296 height 10
paste input "**********"
type input "**********"
click at [464, 252] on button "Duplicate" at bounding box center [468, 249] width 28 height 10
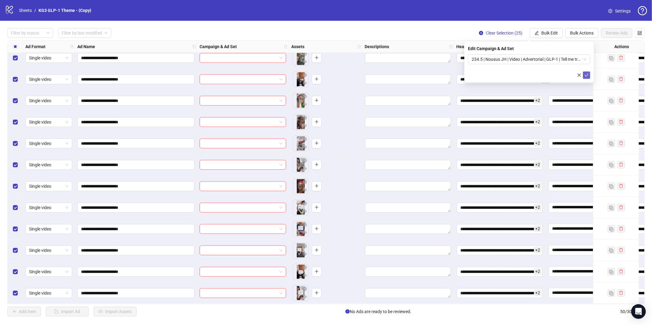
click at [588, 77] on span "submit" at bounding box center [586, 75] width 4 height 5
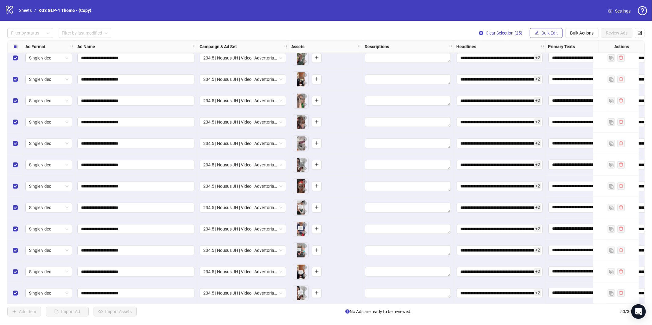
click at [545, 32] on span "Bulk Edit" at bounding box center [549, 33] width 17 height 5
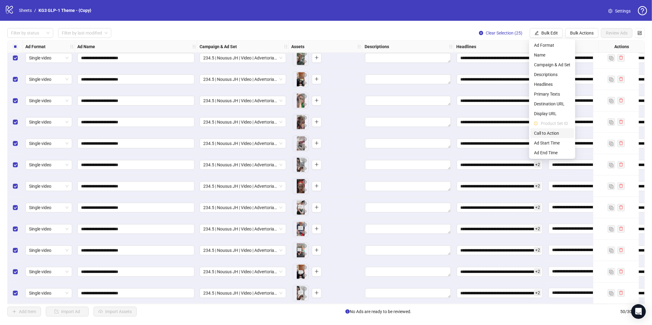
click at [551, 131] on span "Call to Action" at bounding box center [552, 133] width 36 height 7
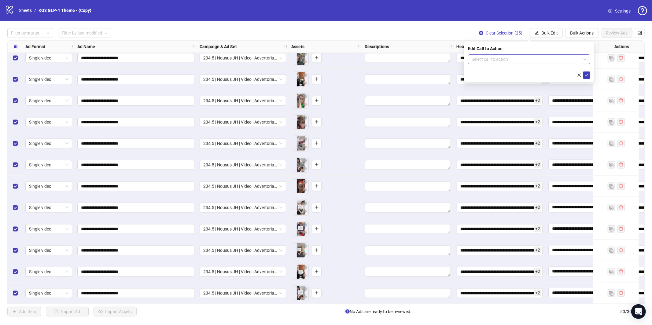
click at [512, 59] on input "search" at bounding box center [526, 59] width 109 height 9
type input "***"
drag, startPoint x: 510, startPoint y: 72, endPoint x: 516, endPoint y: 72, distance: 6.1
click at [510, 72] on div "Learn more" at bounding box center [529, 71] width 112 height 7
click at [585, 75] on icon "check" at bounding box center [586, 75] width 4 height 4
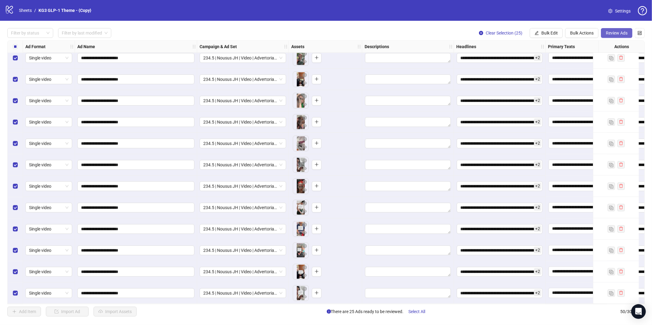
click at [619, 32] on span "Review Ads" at bounding box center [617, 33] width 22 height 5
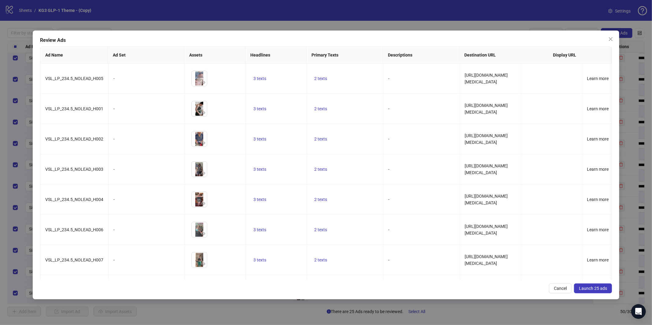
click at [593, 291] on button "Launch 25 ads" at bounding box center [593, 289] width 38 height 10
